Goal: Task Accomplishment & Management: Use online tool/utility

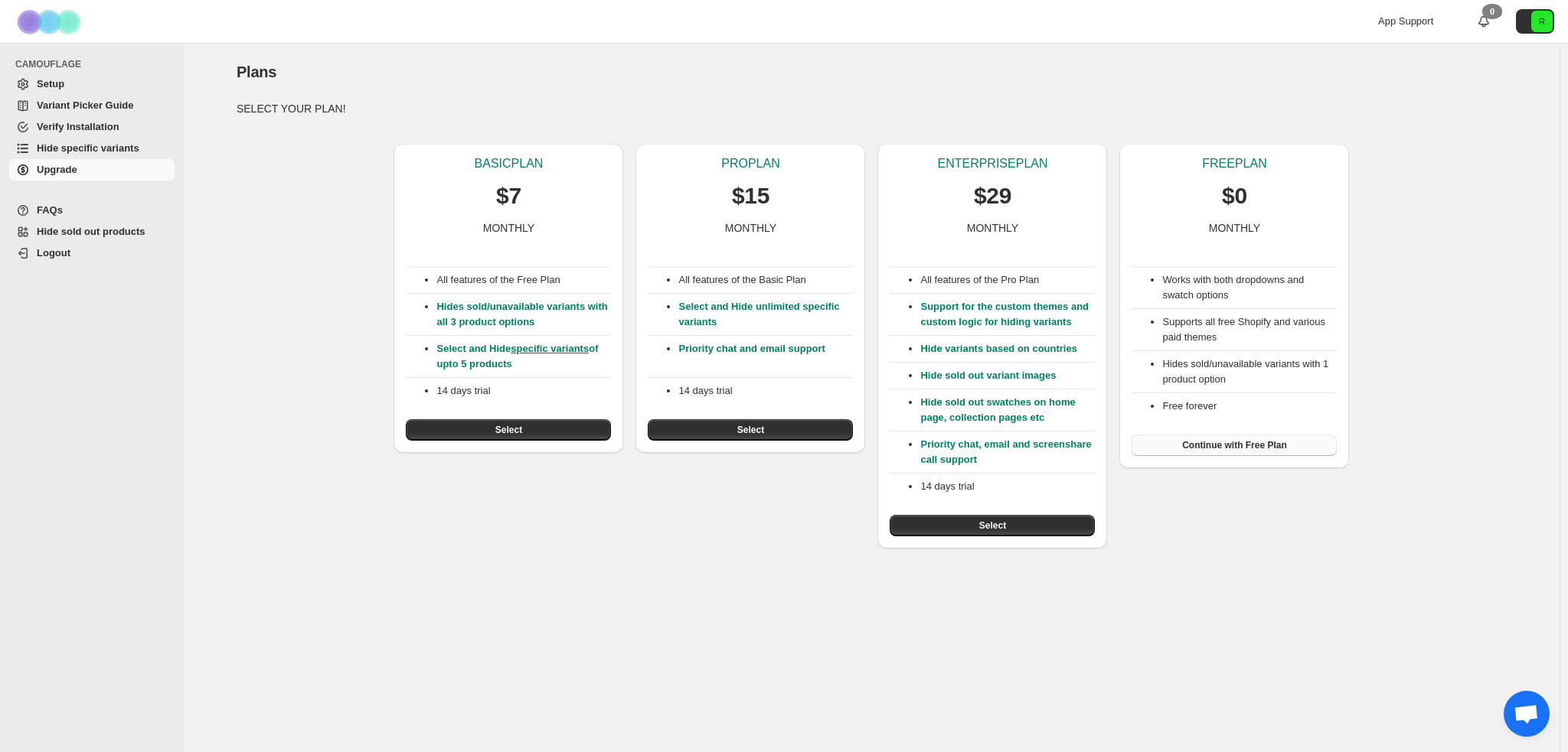
click at [1288, 446] on button "Continue with Free Plan" at bounding box center [1234, 445] width 205 height 21
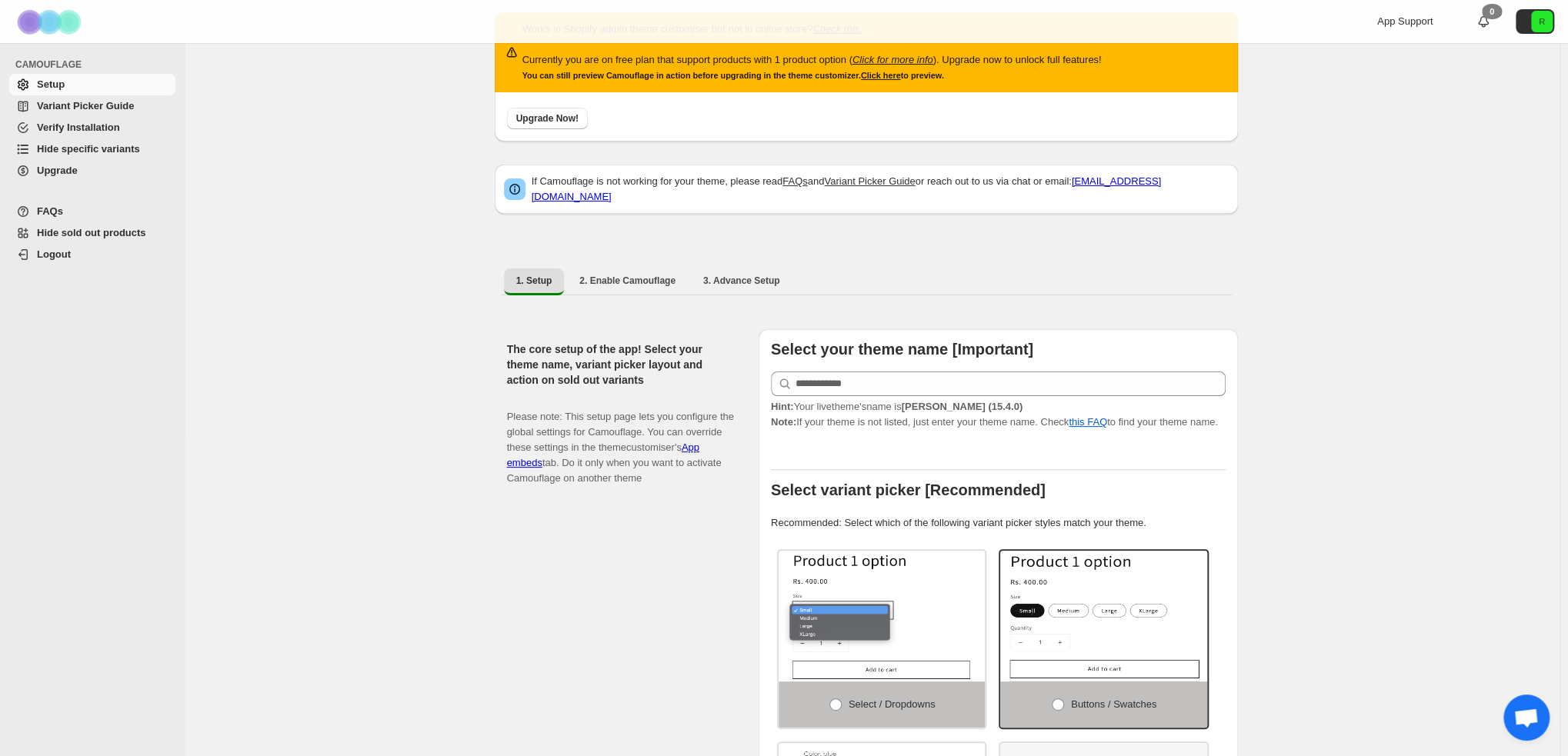
scroll to position [77, 0]
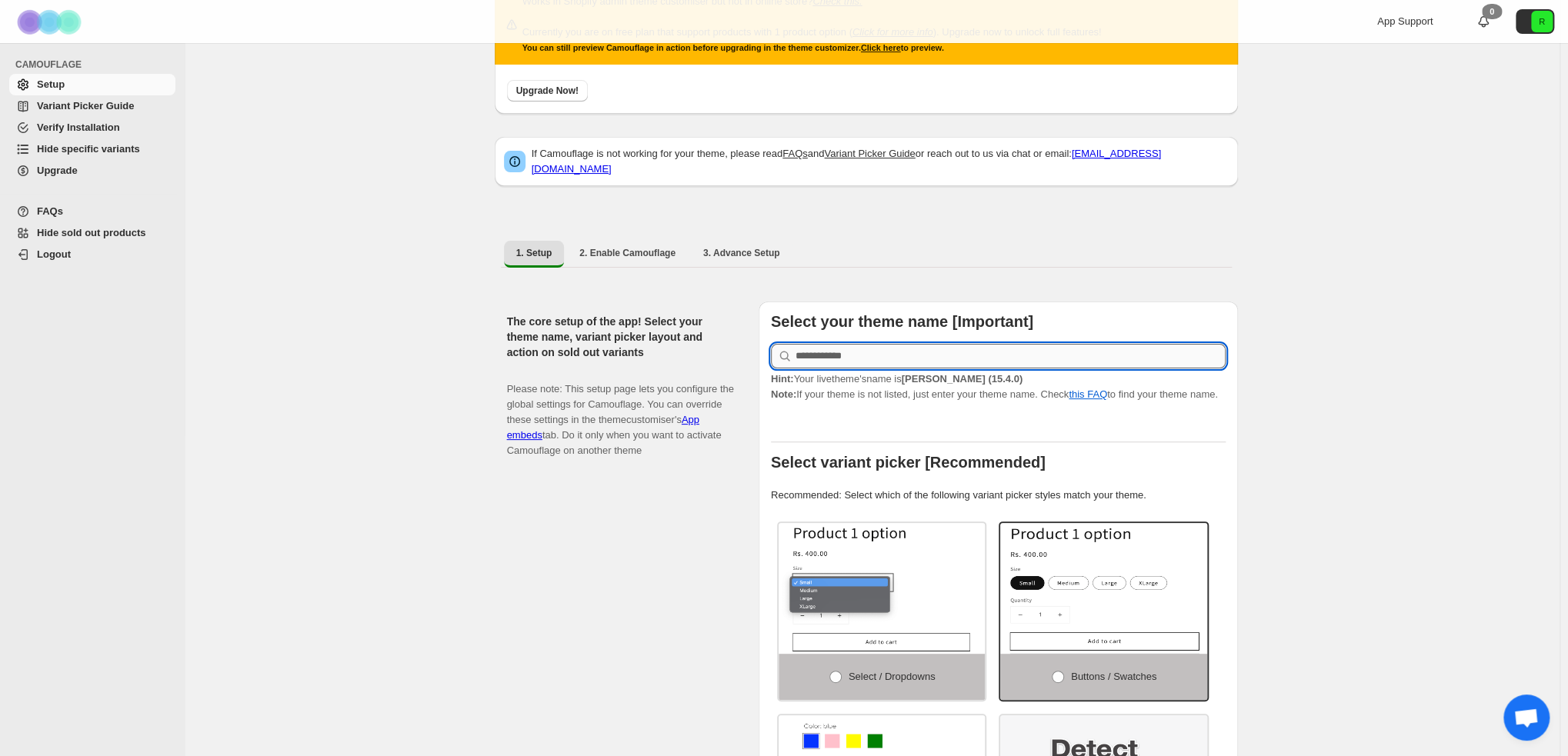
click at [852, 347] on input "text" at bounding box center [1010, 356] width 430 height 24
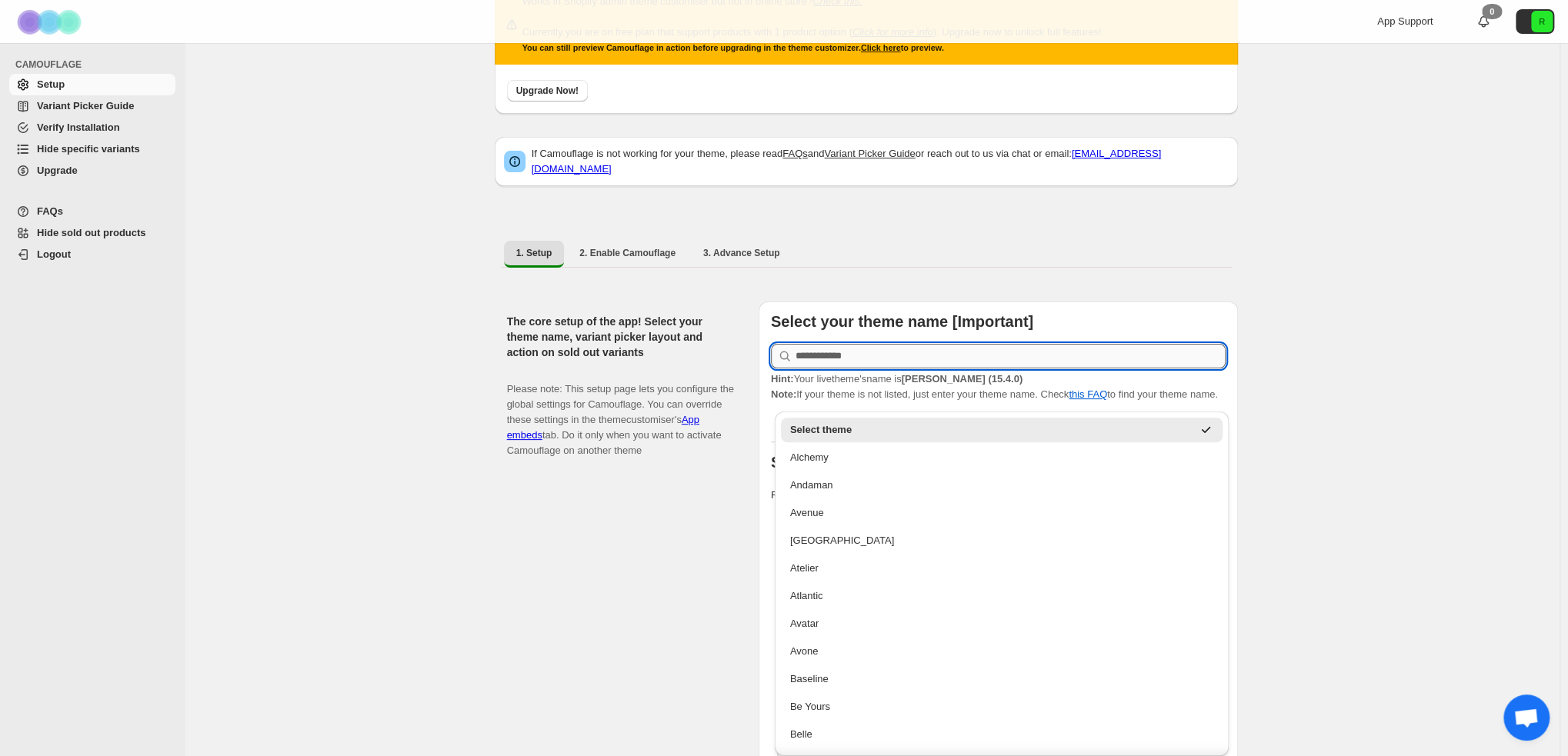
type input "*"
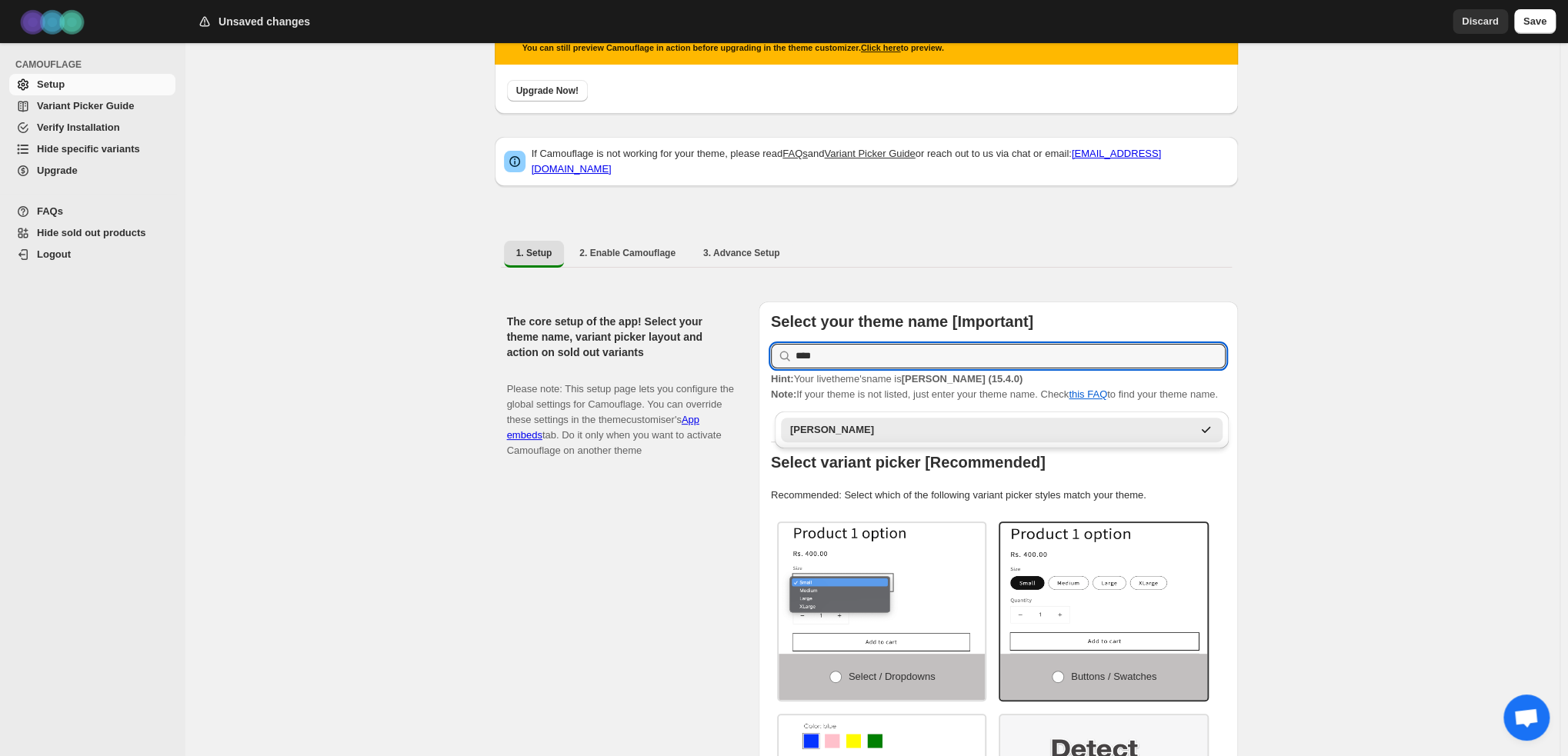
click at [948, 422] on div "[PERSON_NAME]" at bounding box center [1002, 430] width 443 height 24
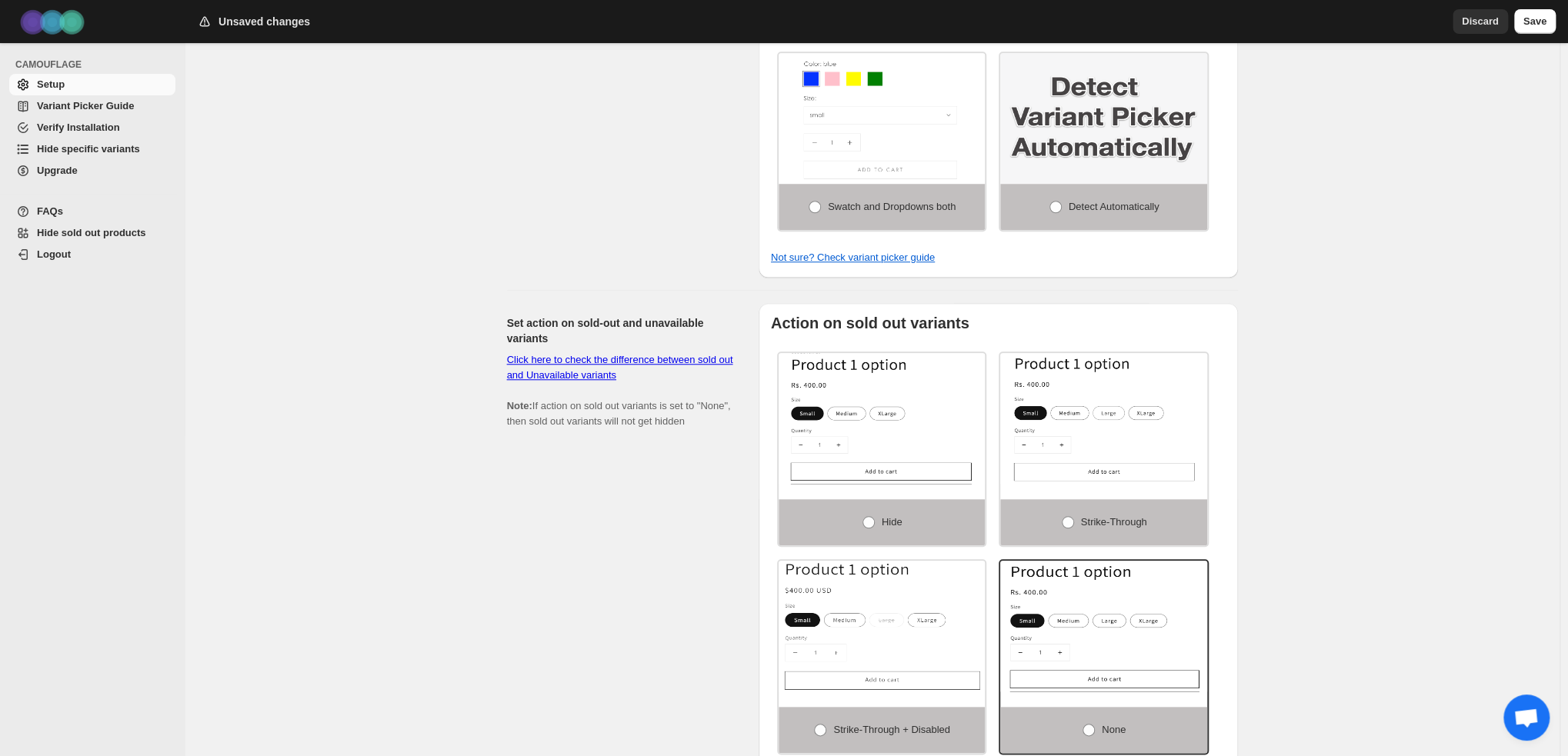
scroll to position [769, 0]
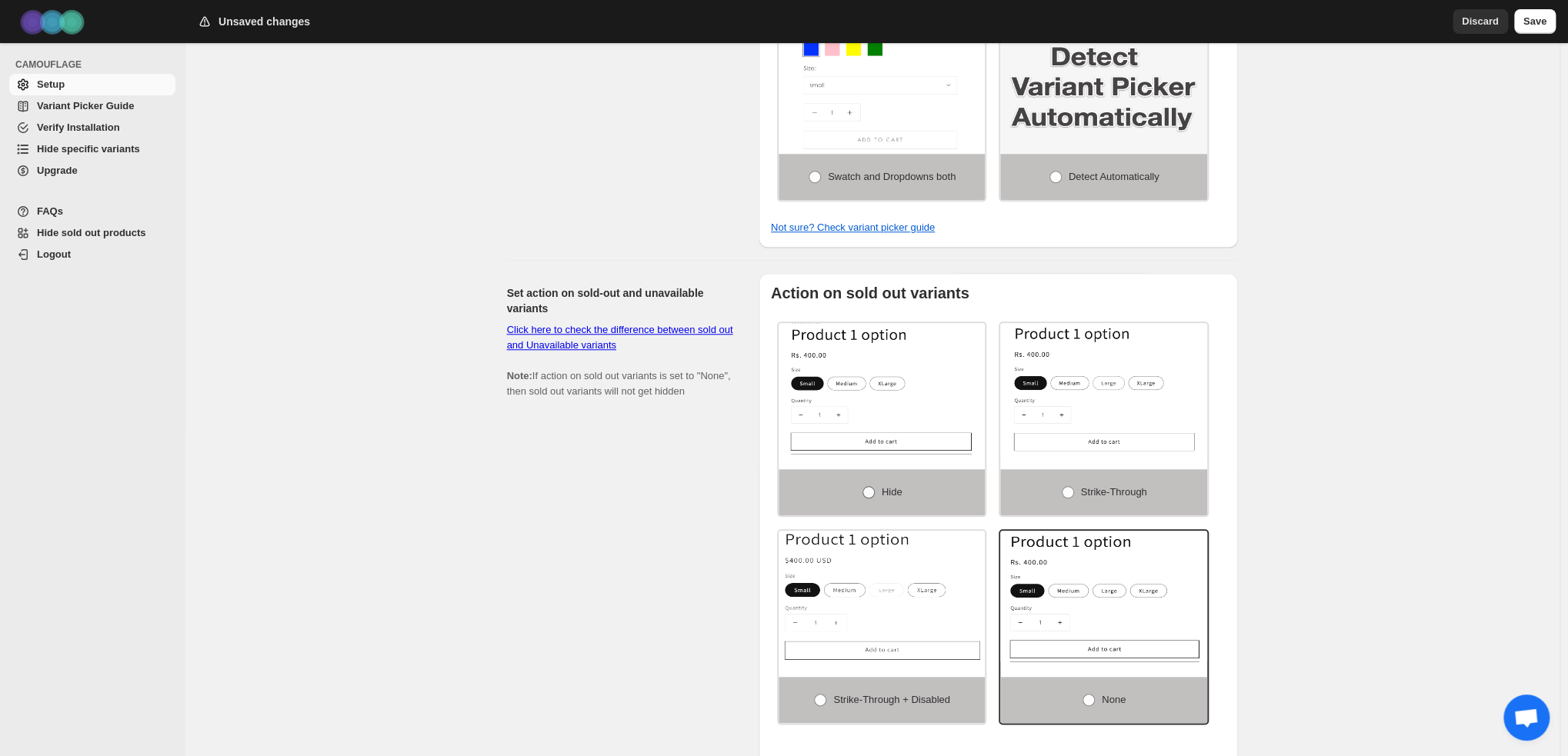
type input "****"
click at [925, 504] on label "Hide" at bounding box center [881, 492] width 207 height 46
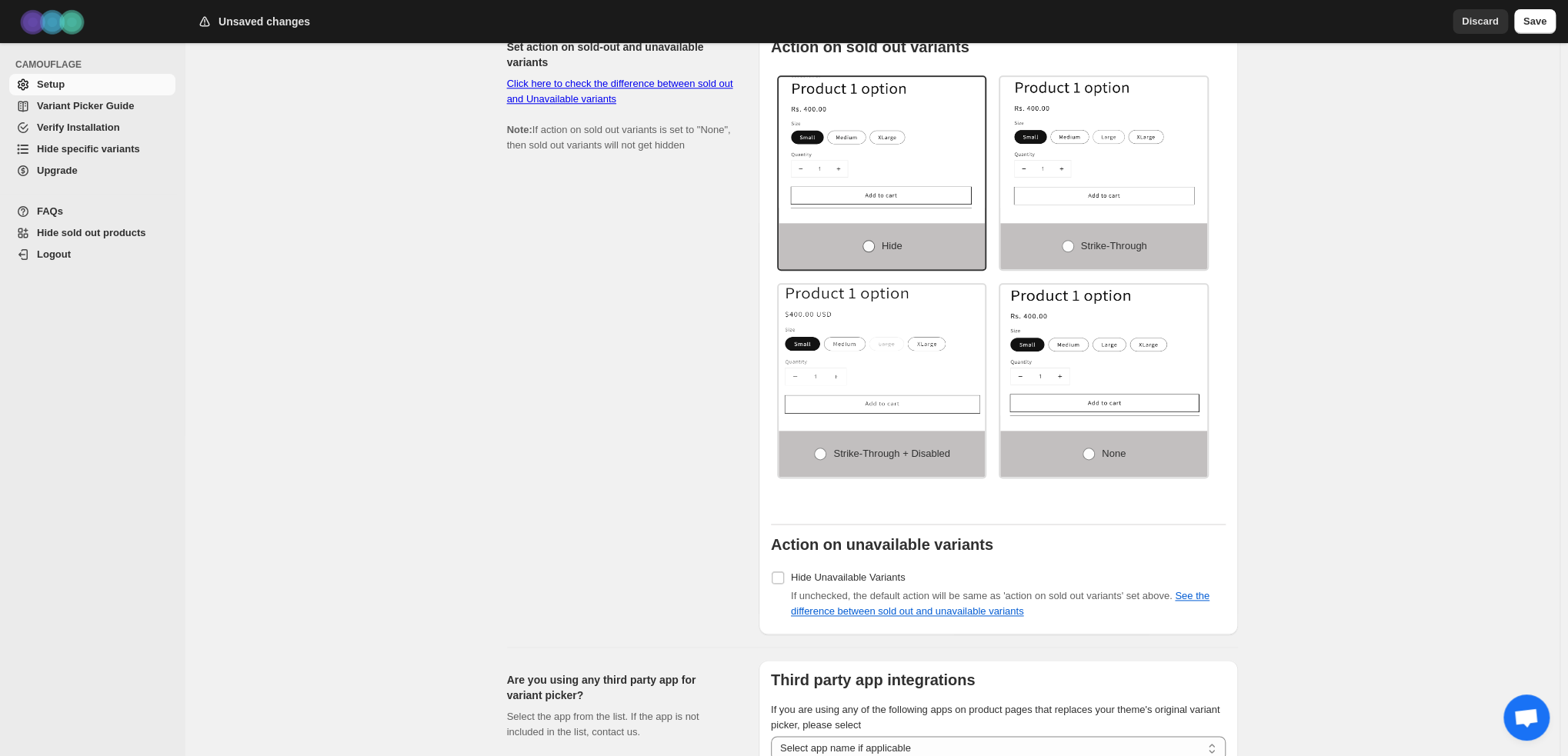
scroll to position [1077, 0]
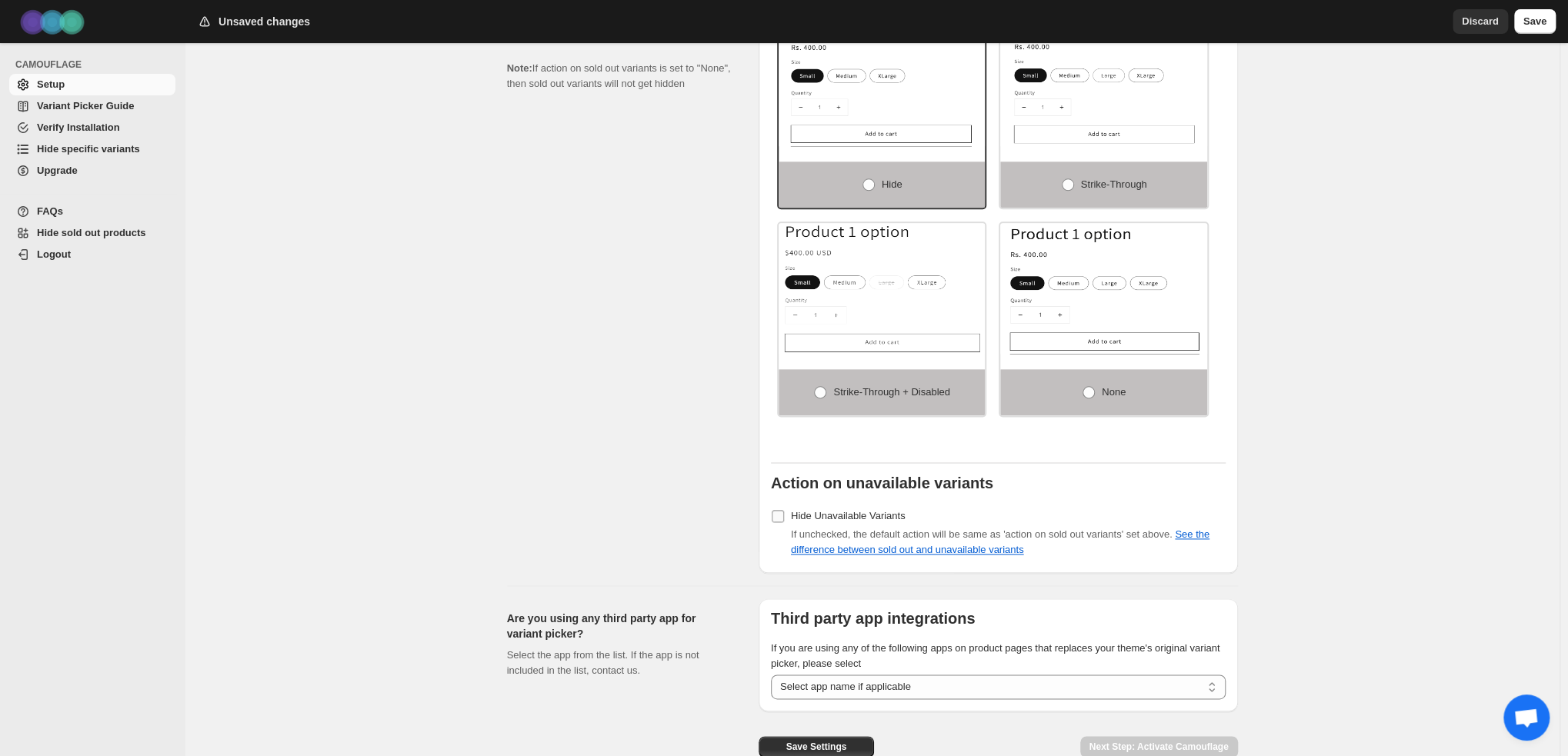
click at [881, 515] on span "Hide Unavailable Variants" at bounding box center [848, 516] width 115 height 11
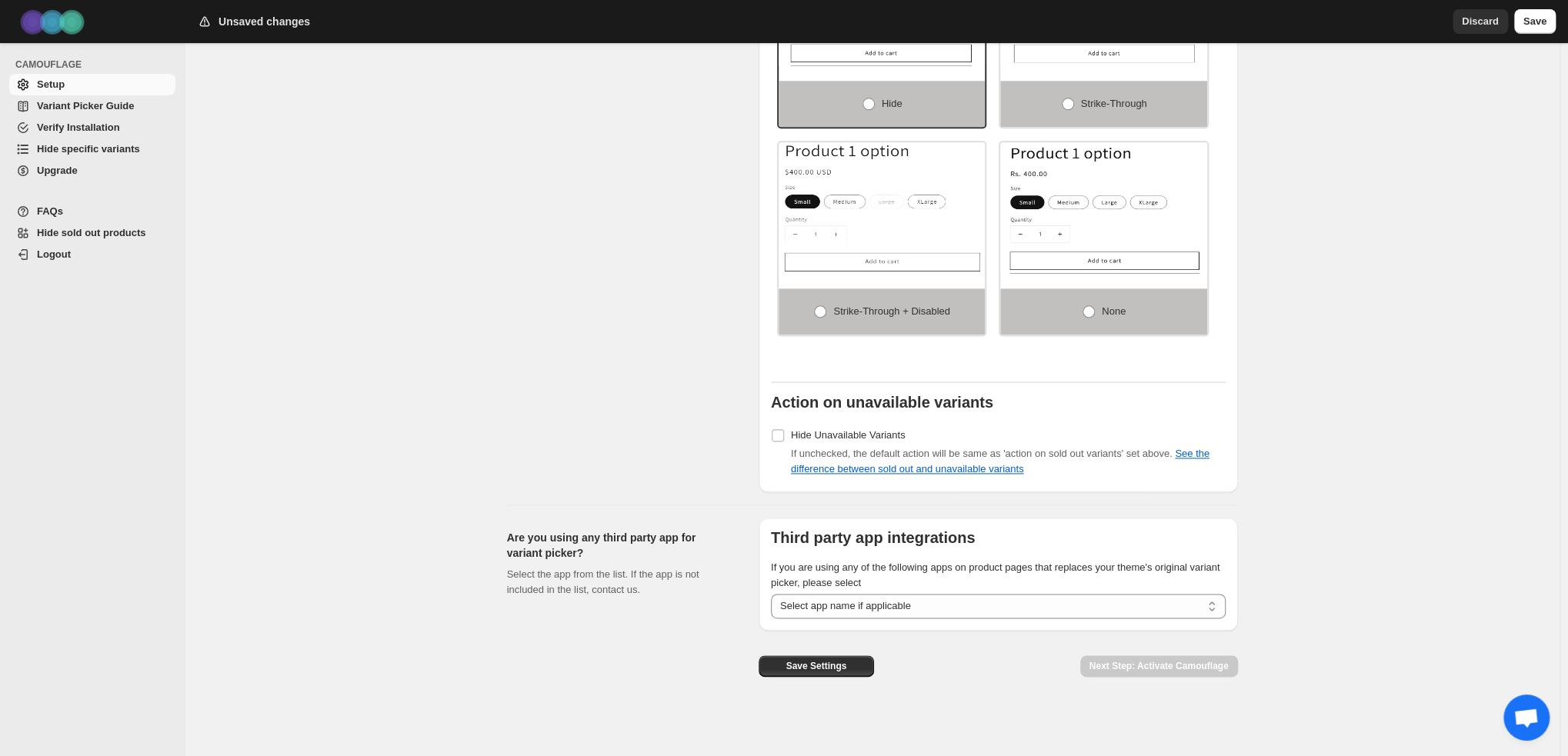
scroll to position [1159, 0]
click at [855, 601] on select "**********" at bounding box center [998, 605] width 455 height 24
click at [774, 593] on select "**********" at bounding box center [998, 605] width 455 height 24
click at [847, 667] on span "Save Settings" at bounding box center [816, 665] width 61 height 12
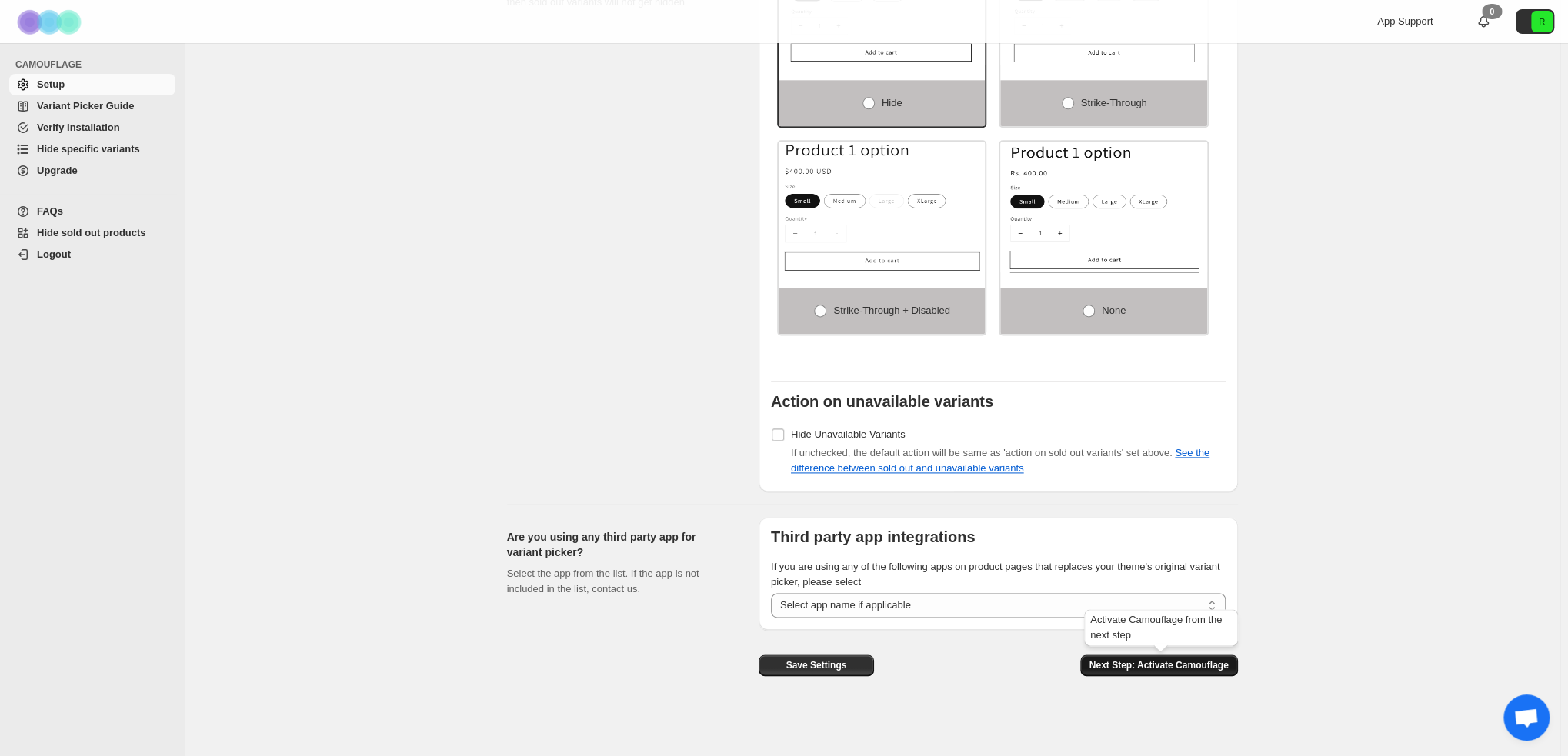
click at [1148, 661] on span "Next Step: Activate Camouflage" at bounding box center [1158, 665] width 139 height 12
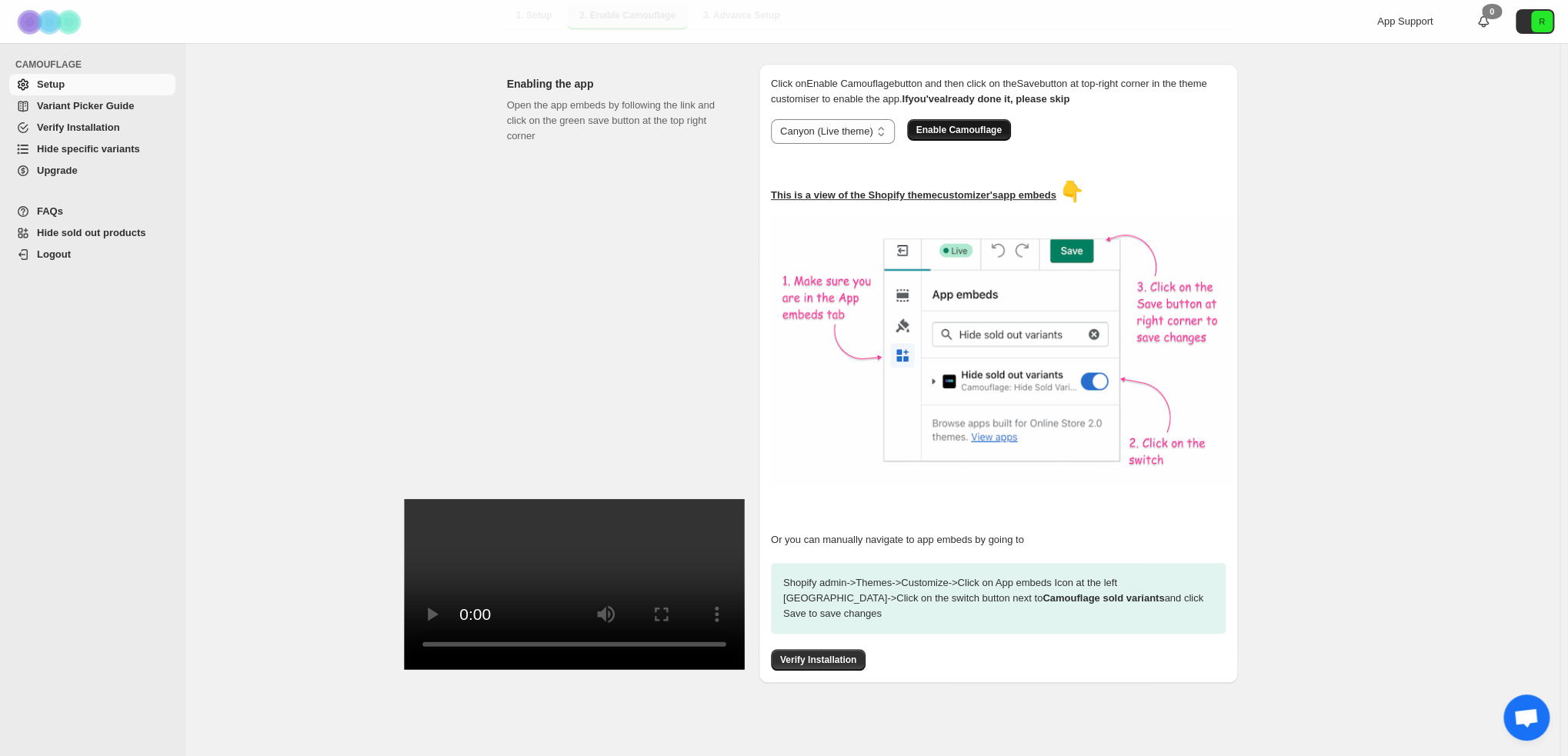
click at [967, 124] on span "Enable Camouflage" at bounding box center [958, 129] width 85 height 12
click at [856, 654] on span "Verify Installation" at bounding box center [818, 660] width 76 height 12
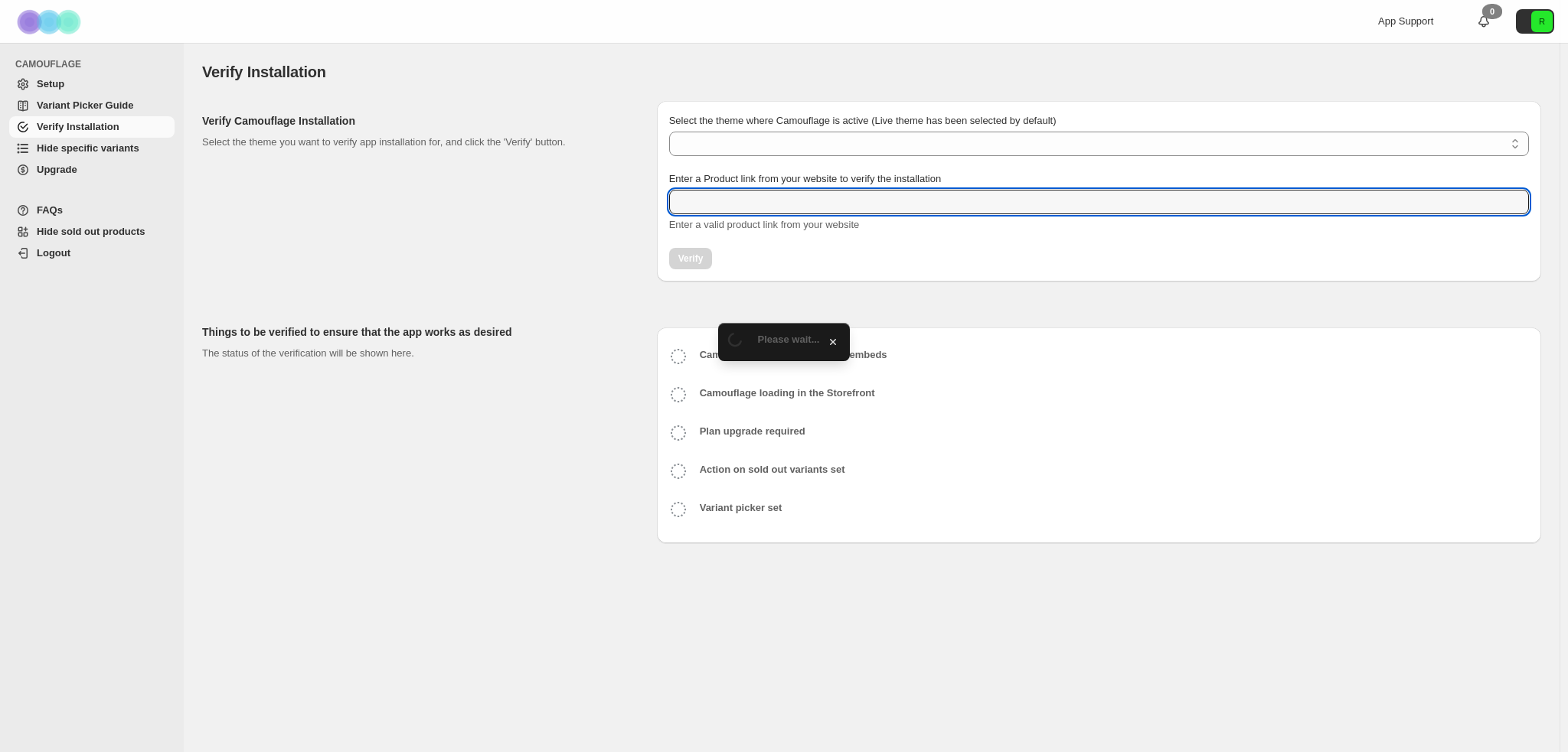
click at [756, 198] on input "Enter a Product link from your website to verify the installation" at bounding box center [1099, 202] width 859 height 24
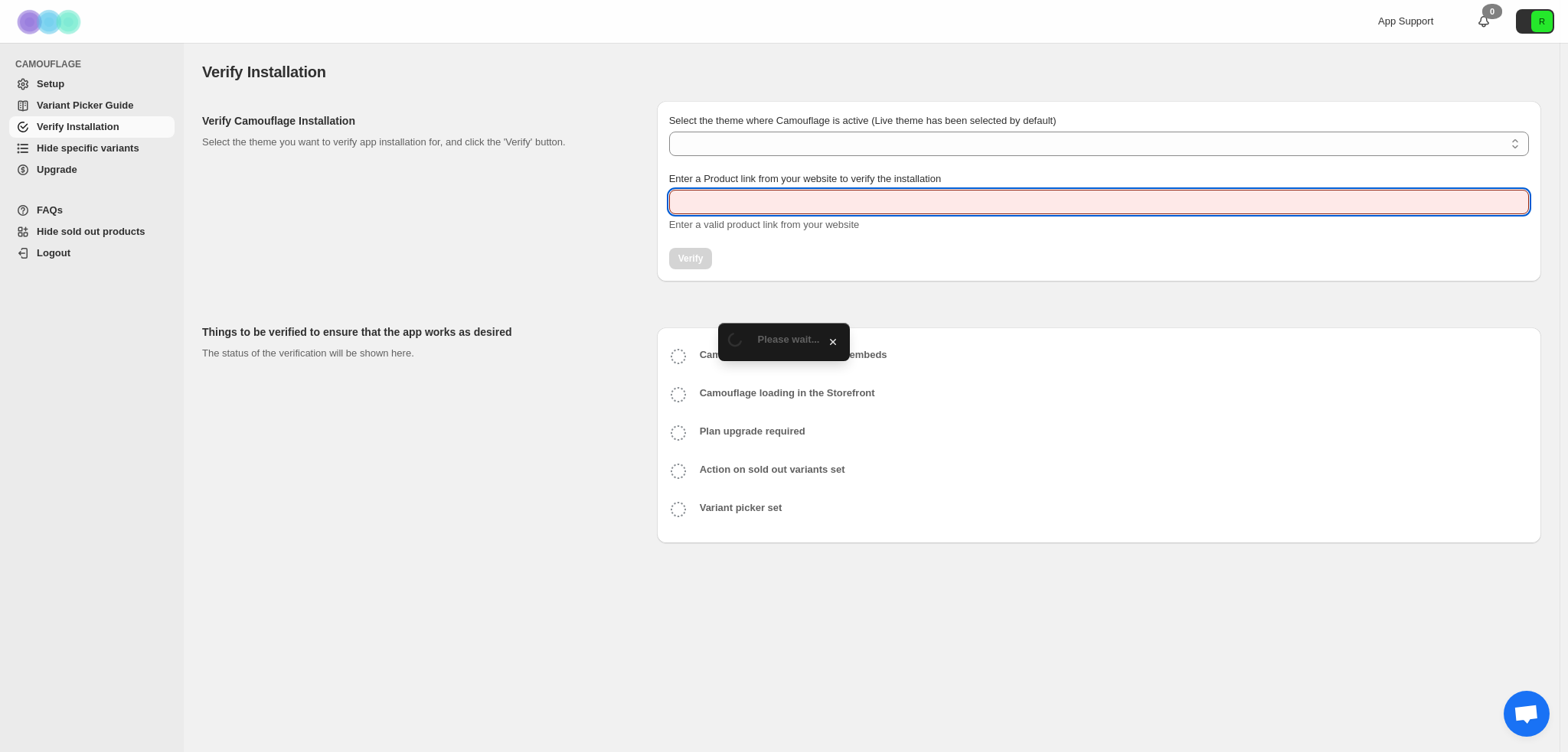
type input "**********"
select select "**********"
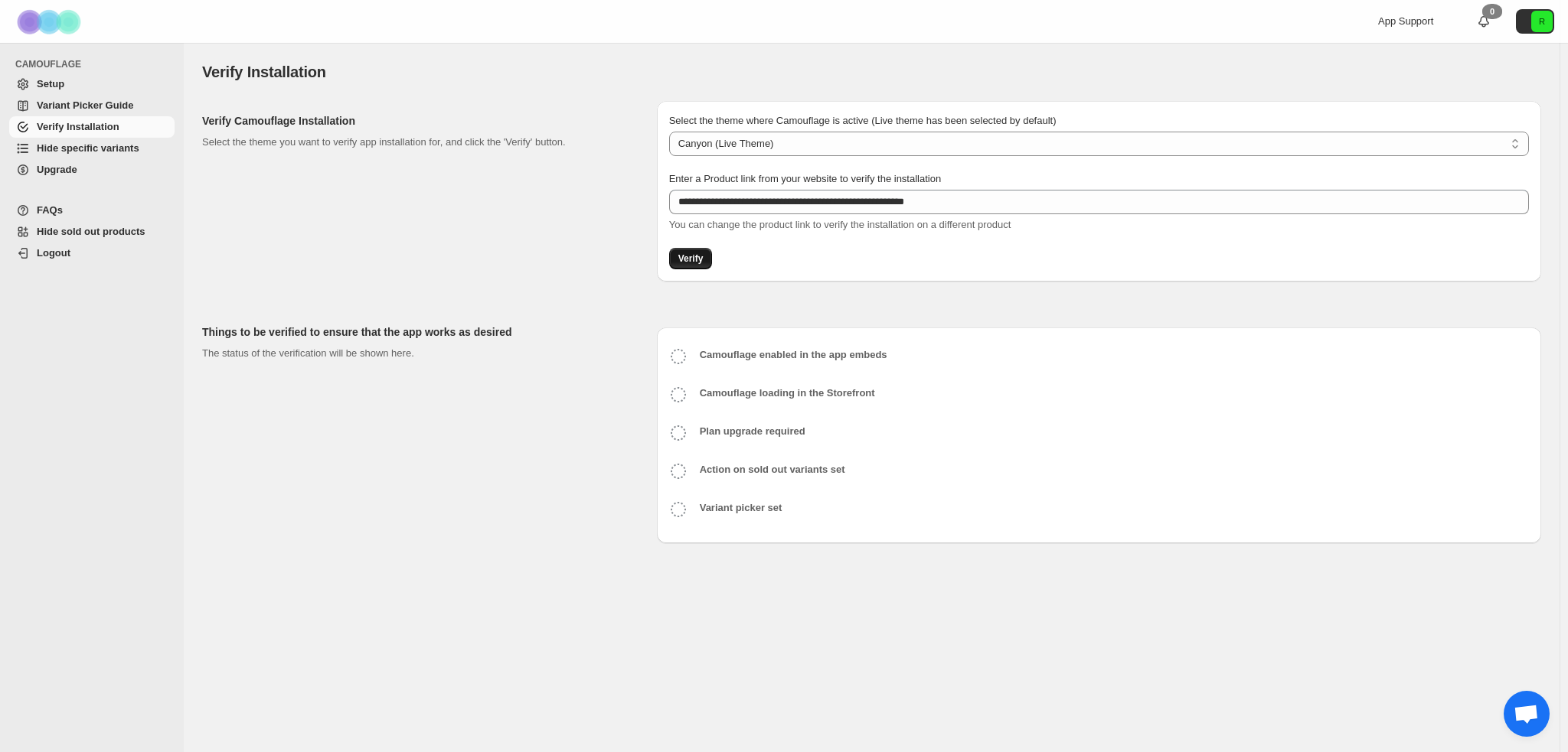
click at [708, 254] on button "Verify" at bounding box center [691, 258] width 44 height 21
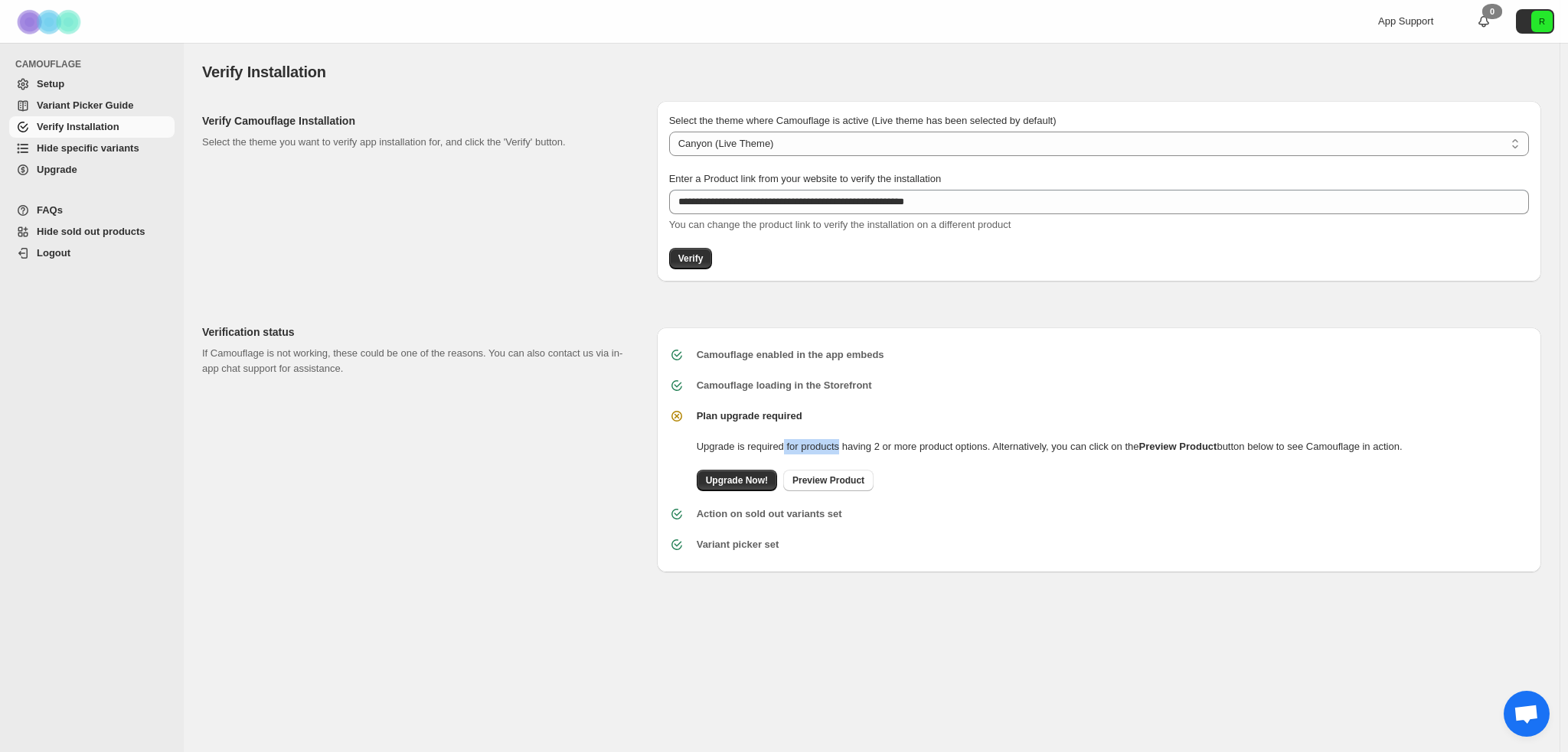
drag, startPoint x: 791, startPoint y: 446, endPoint x: 850, endPoint y: 444, distance: 59.0
click at [850, 444] on p "Upgrade is required for products having 2 or more product options. Alternativel…" at bounding box center [1049, 447] width 706 height 15
click at [837, 444] on p "Upgrade is required for products having 2 or more product options. Alternativel…" at bounding box center [1049, 447] width 706 height 15
drag, startPoint x: 808, startPoint y: 444, endPoint x: 1010, endPoint y: 446, distance: 202.0
click at [1010, 446] on p "Upgrade is required for products having 2 or more product options. Alternativel…" at bounding box center [1049, 447] width 706 height 15
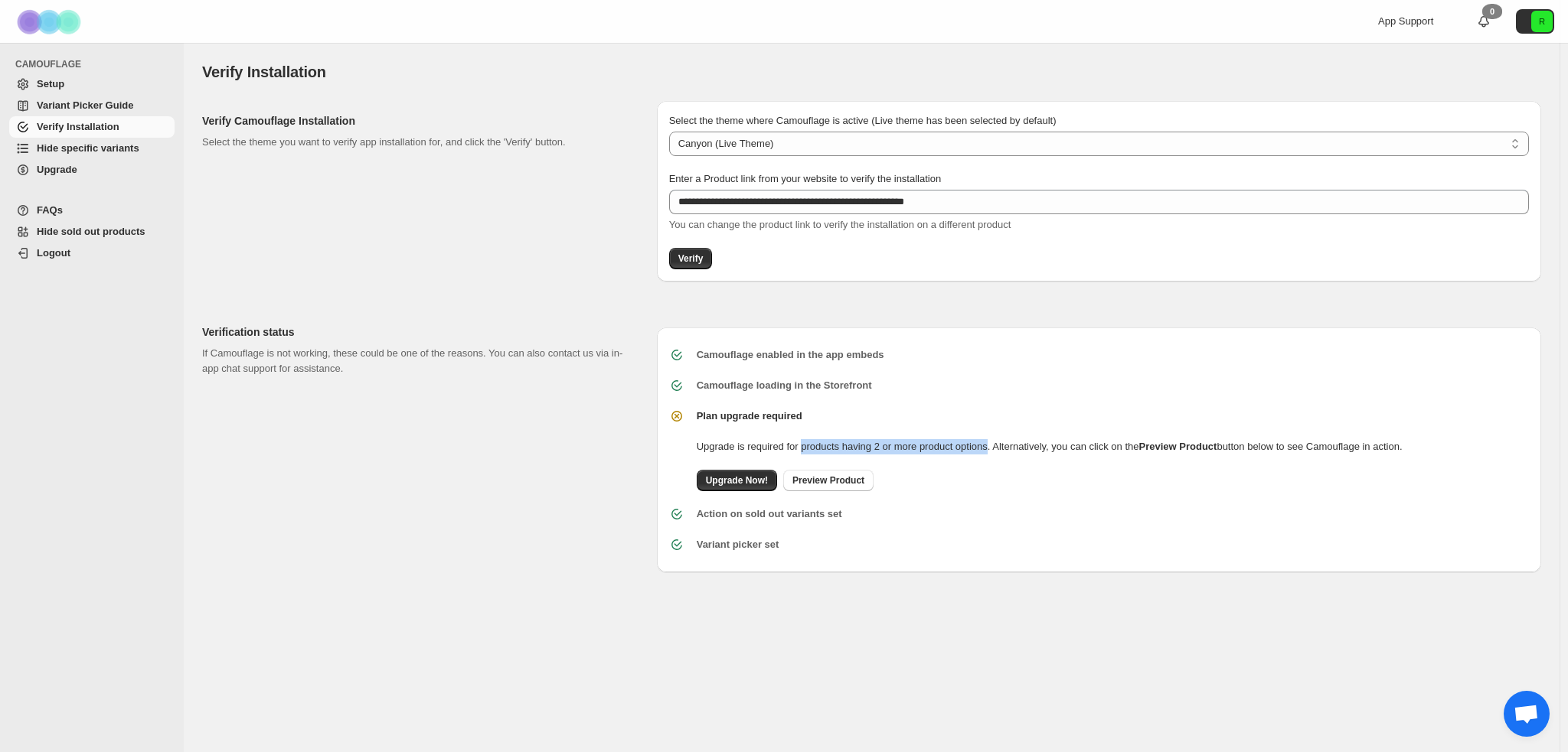
click at [1010, 446] on p "Upgrade is required for products having 2 or more product options. Alternativel…" at bounding box center [1049, 447] width 706 height 15
drag, startPoint x: 1010, startPoint y: 446, endPoint x: 1461, endPoint y: 441, distance: 451.0
click at [1403, 441] on p "Upgrade is required for products having 2 or more product options. Alternativel…" at bounding box center [1049, 447] width 706 height 15
click at [828, 482] on span "Preview Product" at bounding box center [828, 480] width 72 height 12
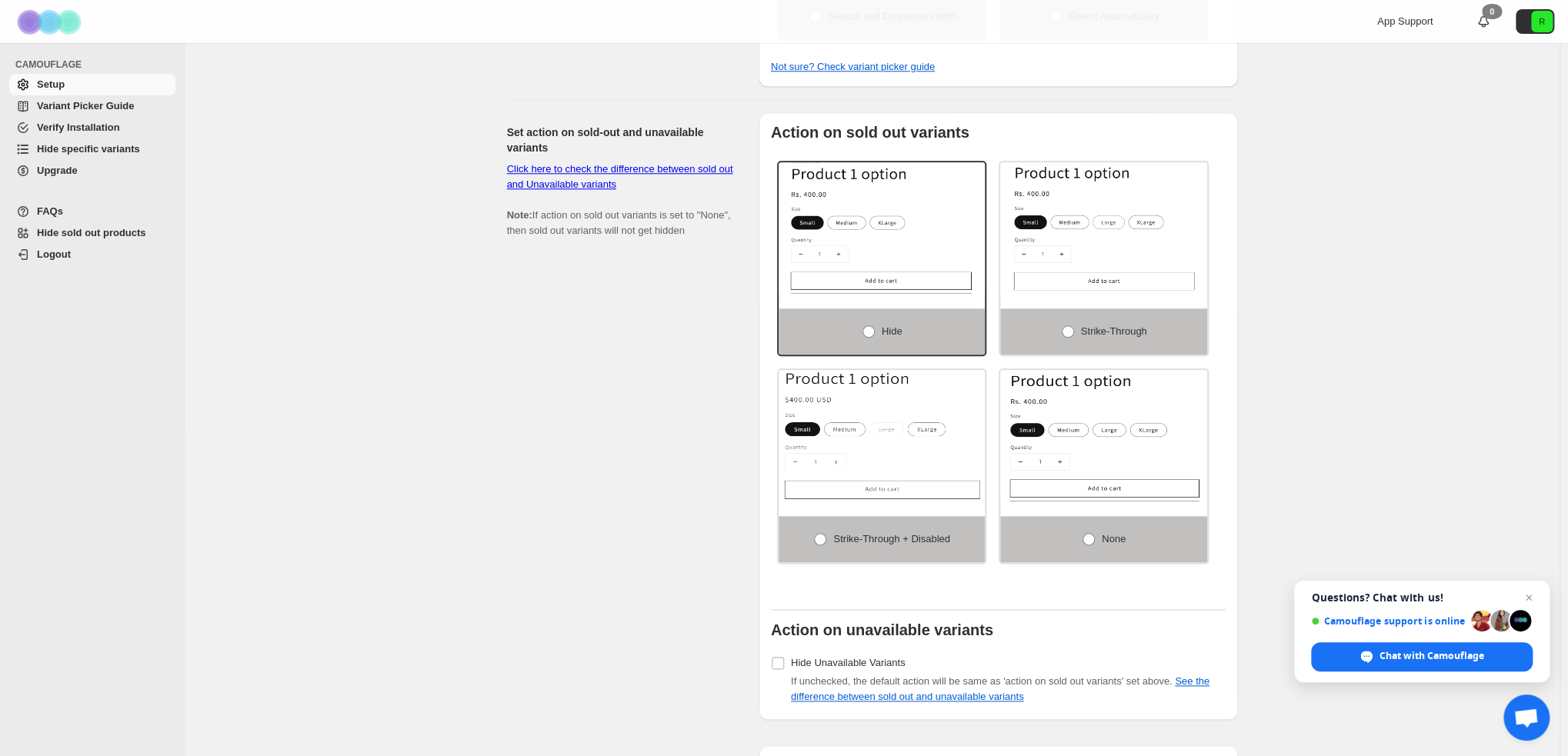
scroll to position [1159, 0]
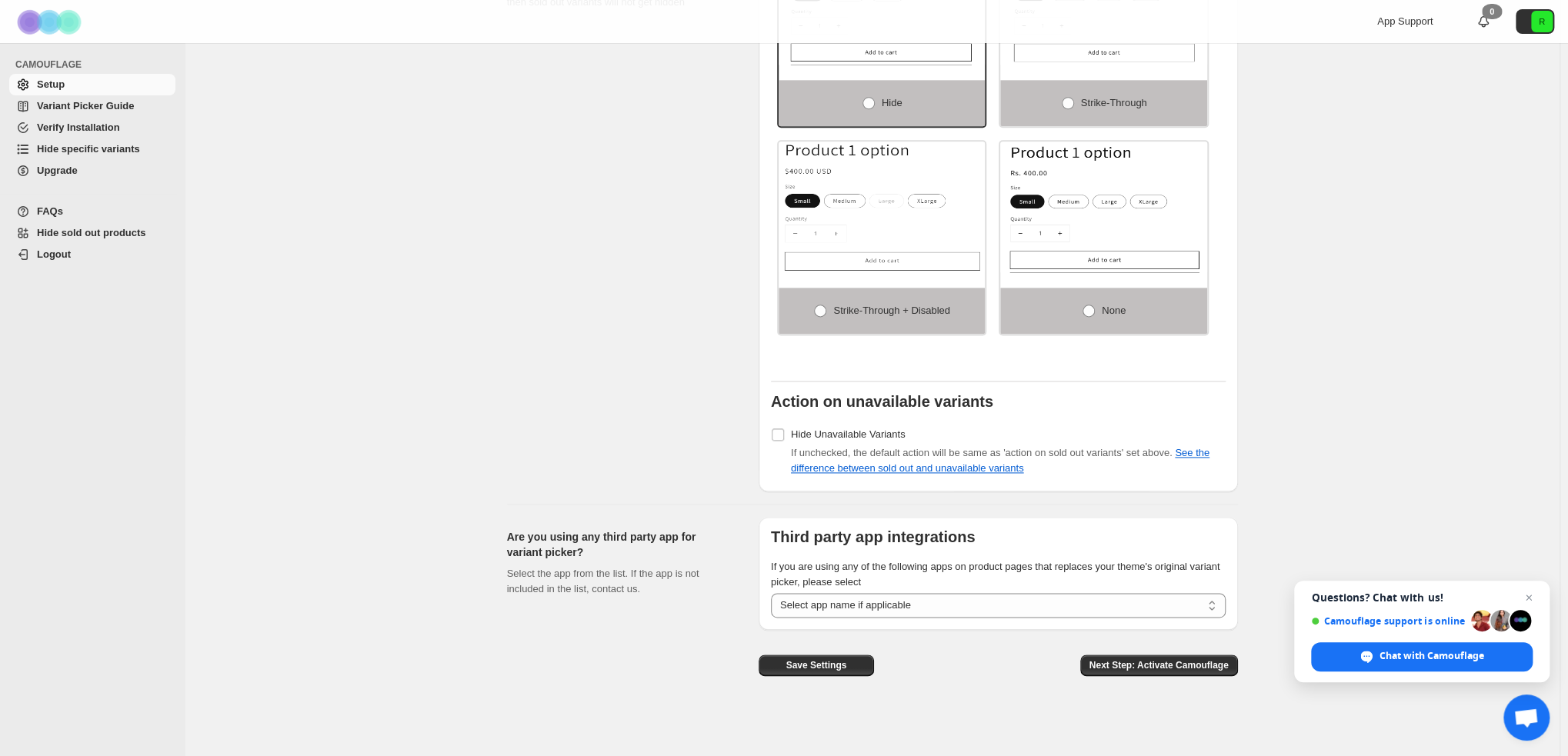
click at [93, 182] on ul "CAMOUFLAGE Setup Variant Picker Guide Verify Installation Hide specific variant…" at bounding box center [88, 124] width 177 height 138
click at [93, 176] on span "Upgrade" at bounding box center [104, 170] width 136 height 15
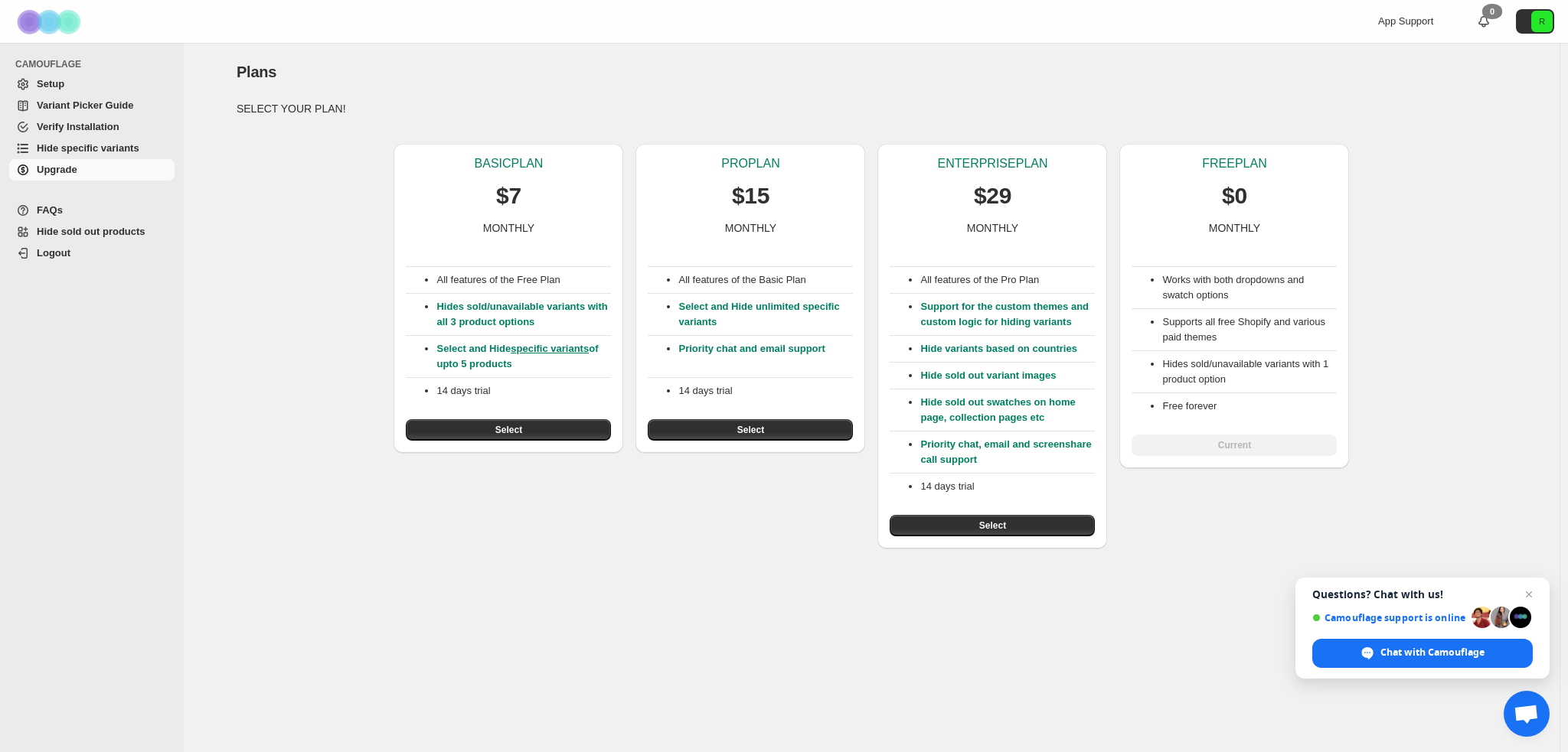
drag, startPoint x: 525, startPoint y: 365, endPoint x: 423, endPoint y: 310, distance: 115.9
click at [423, 310] on div "All features of the Free Plan Hides sold/unavailable variants with all 3 produc…" at bounding box center [508, 338] width 205 height 205
click at [423, 310] on ul "Hides sold/unavailable variants with all 3 product options" at bounding box center [508, 315] width 205 height 31
click at [748, 429] on span "Select" at bounding box center [750, 430] width 27 height 12
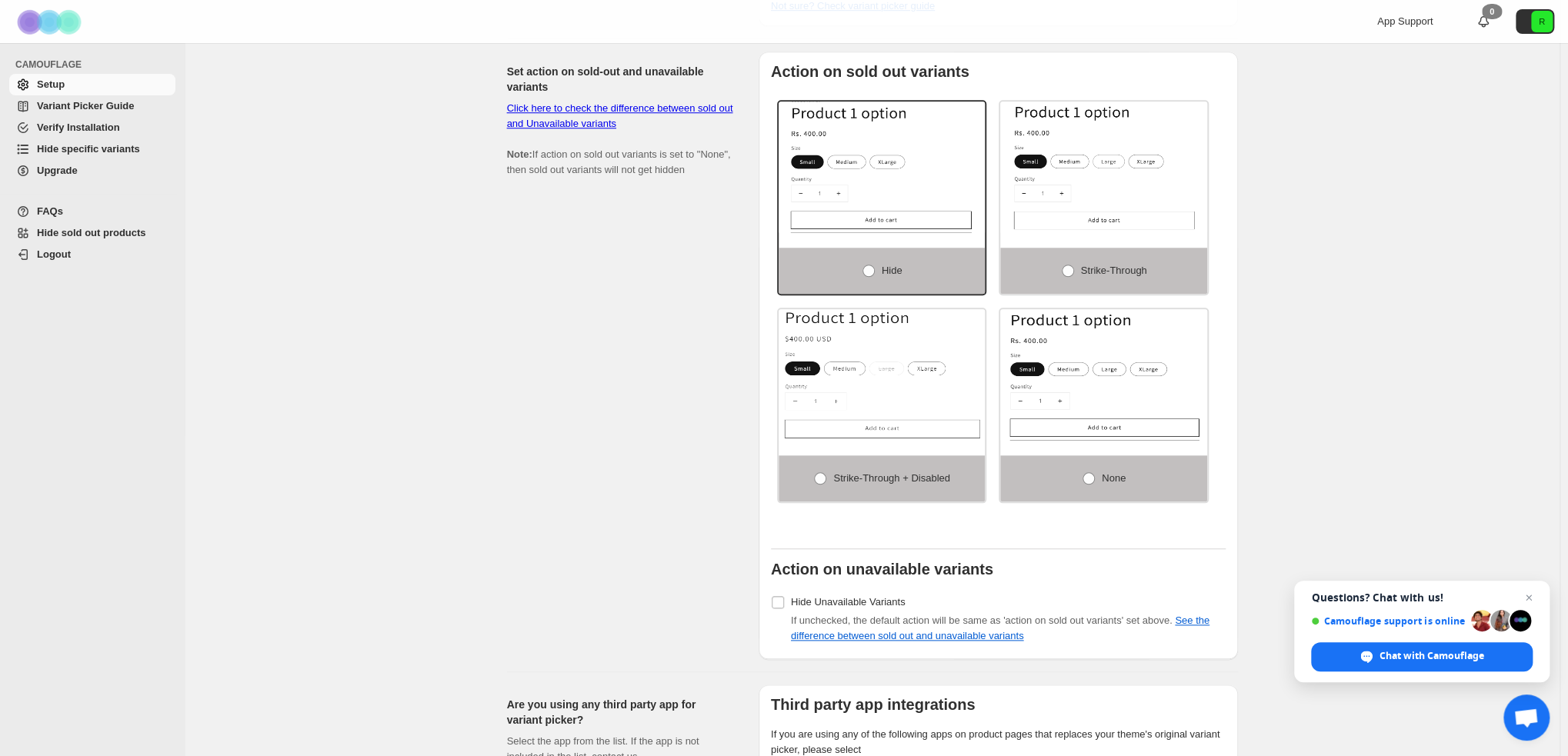
scroll to position [1014, 0]
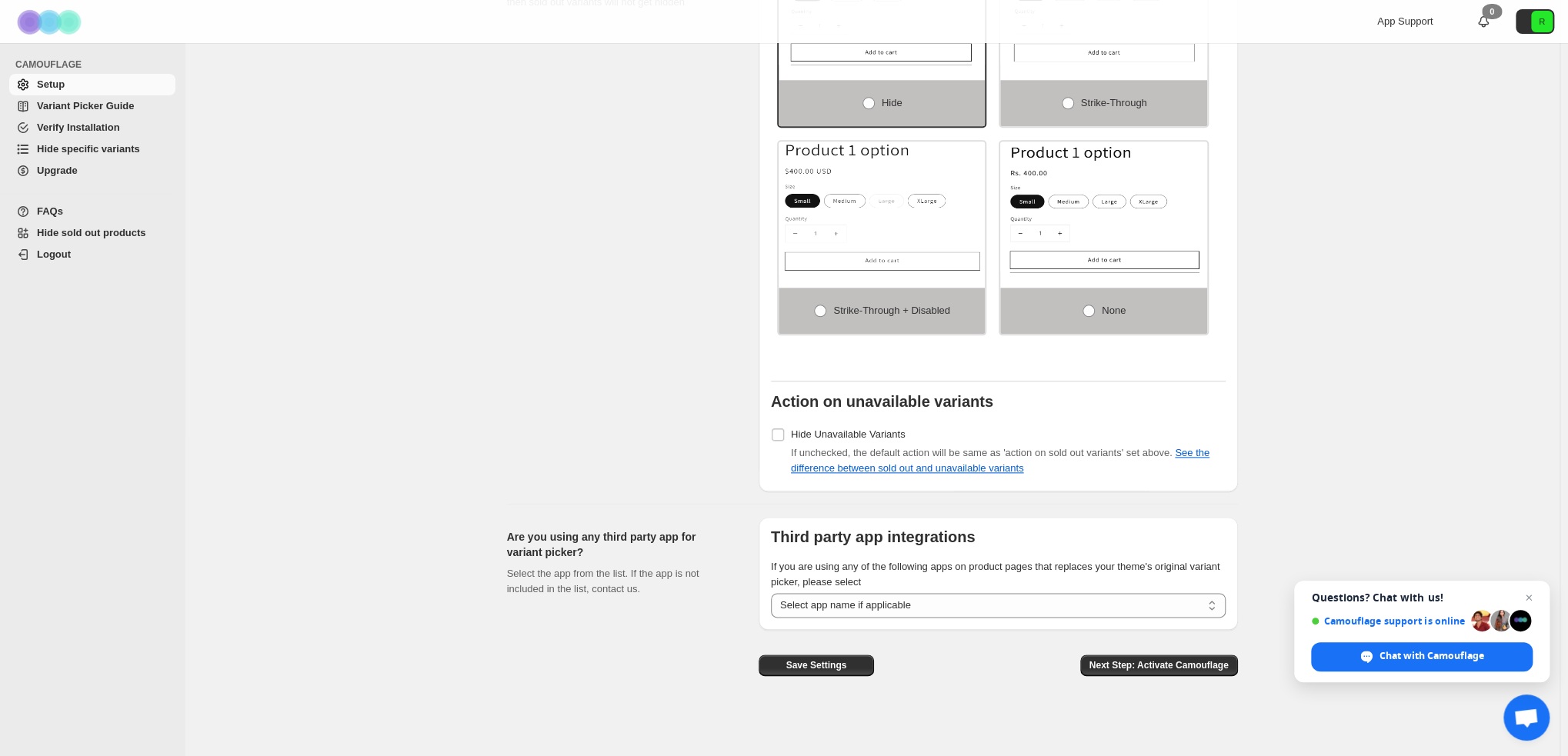
click at [1000, 636] on div "Save Settings Next Step: Activate Camouflage" at bounding box center [992, 653] width 491 height 71
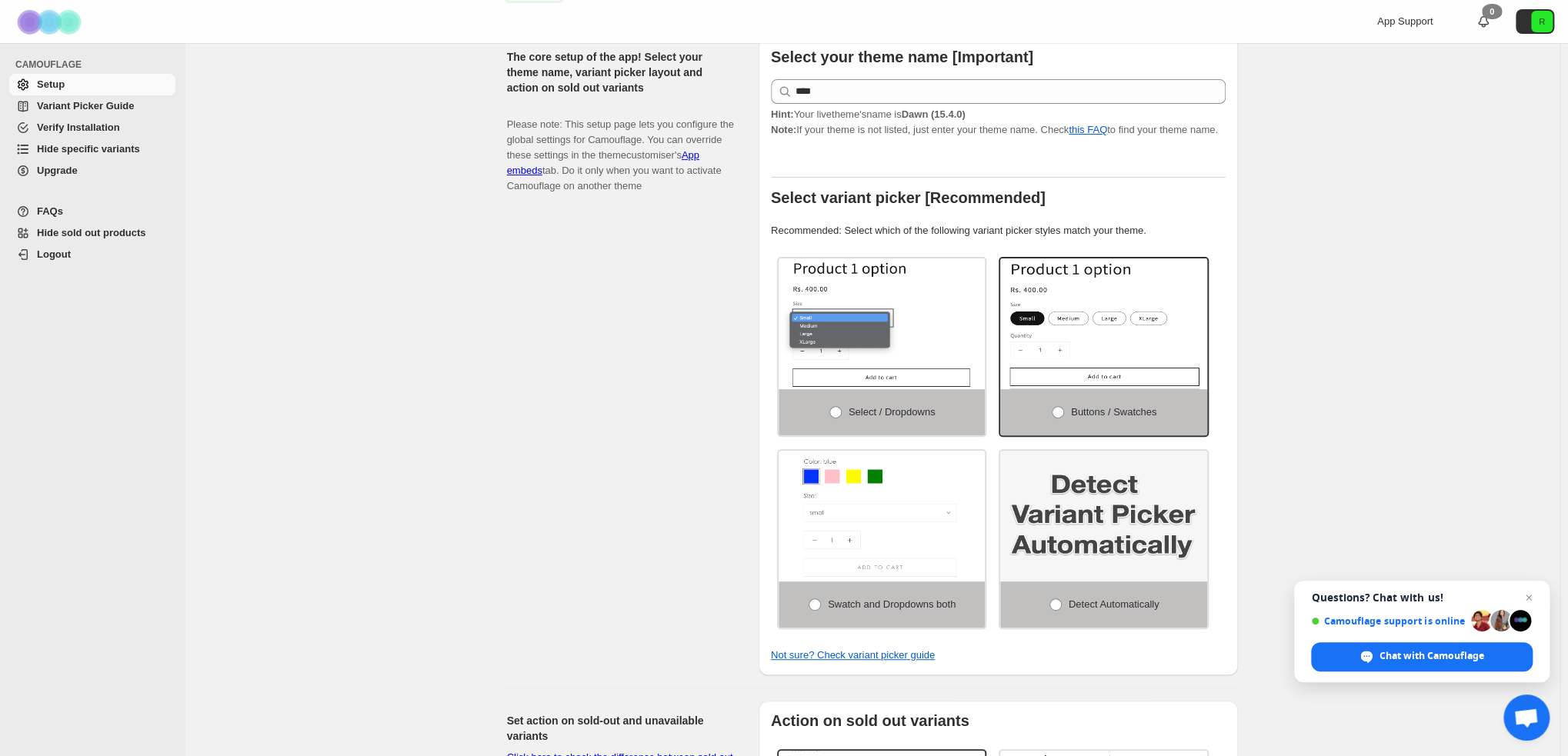
scroll to position [0, 0]
